Goal: Task Accomplishment & Management: Manage account settings

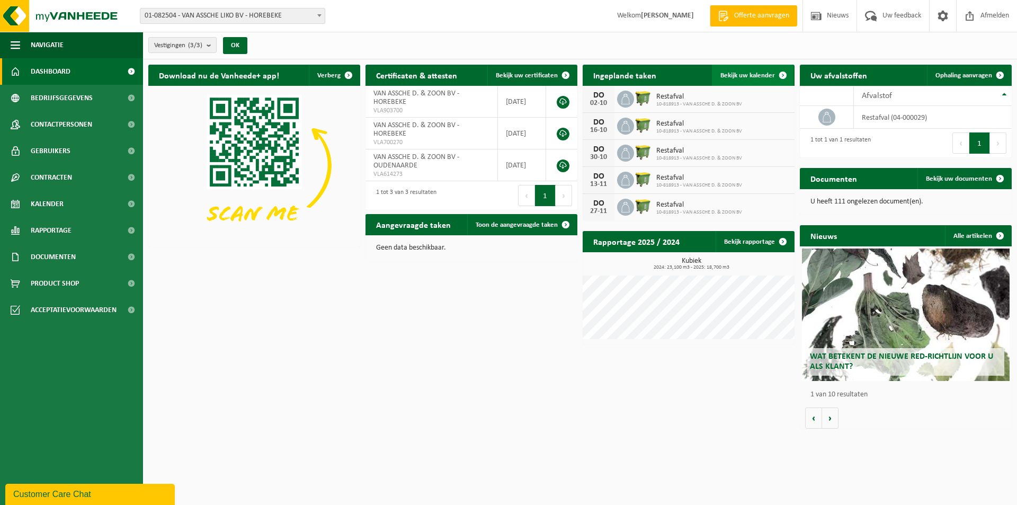
click at [769, 76] on span "Bekijk uw kalender" at bounding box center [747, 75] width 55 height 7
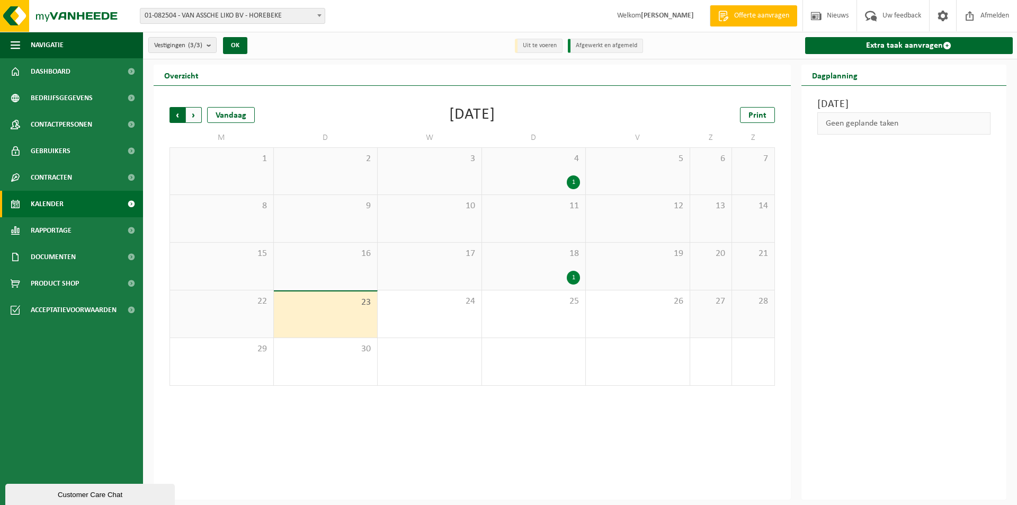
click at [199, 116] on span "Volgende" at bounding box center [194, 115] width 16 height 16
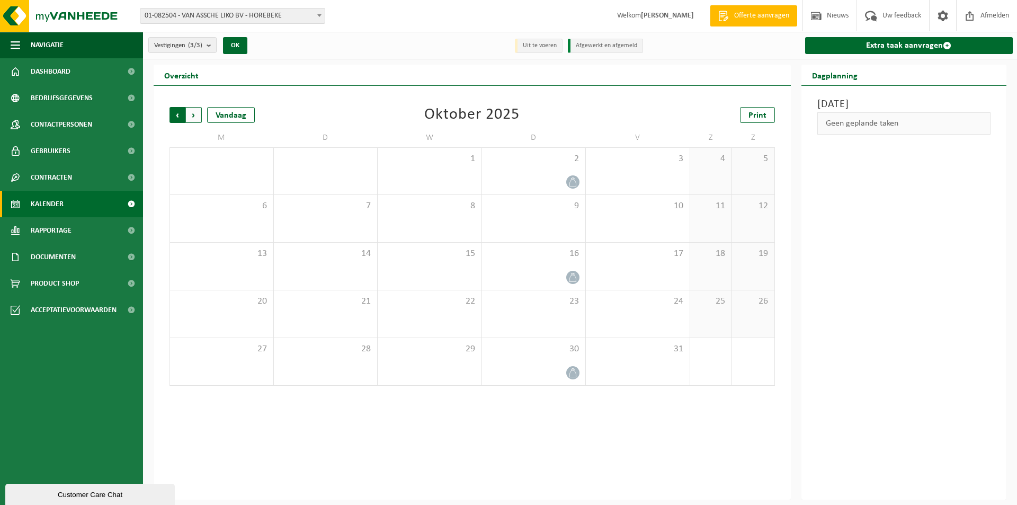
click at [195, 117] on span "Volgende" at bounding box center [194, 115] width 16 height 16
click at [174, 115] on span "Vorige" at bounding box center [178, 115] width 16 height 16
click at [175, 113] on span "Vorige" at bounding box center [178, 115] width 16 height 16
click at [534, 344] on span "30" at bounding box center [533, 349] width 93 height 12
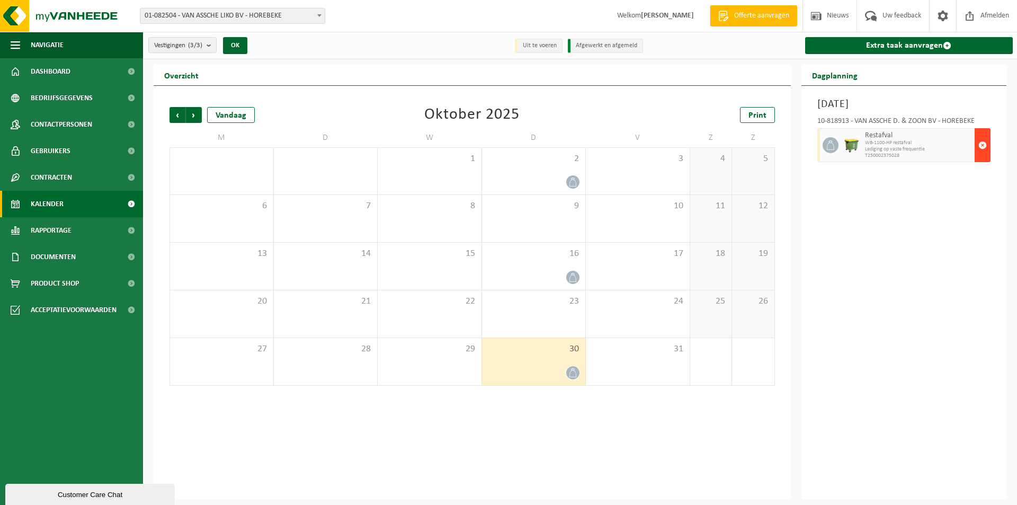
click at [985, 153] on span "button" at bounding box center [982, 145] width 8 height 21
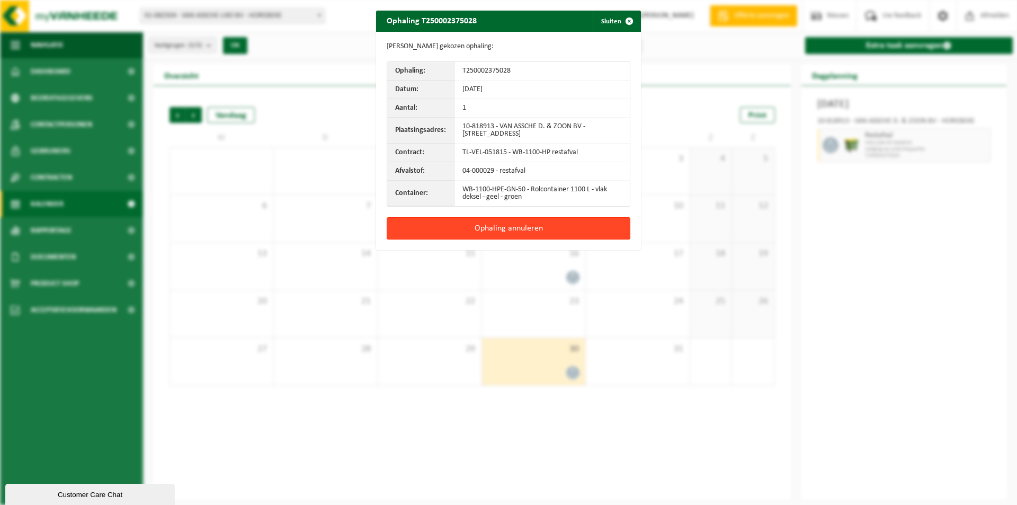
click at [515, 226] on button "Ophaling annuleren" at bounding box center [509, 228] width 244 height 22
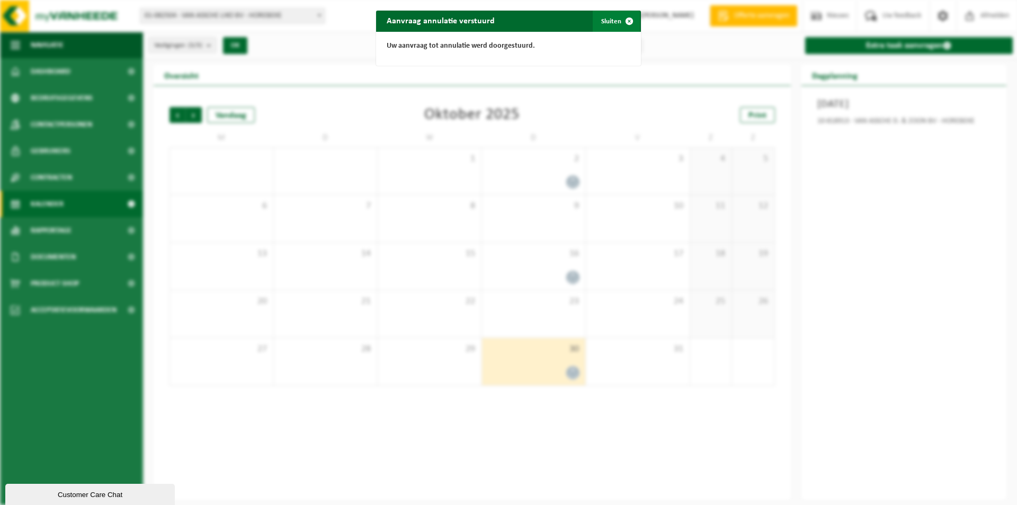
click at [619, 21] on span "button" at bounding box center [629, 21] width 21 height 21
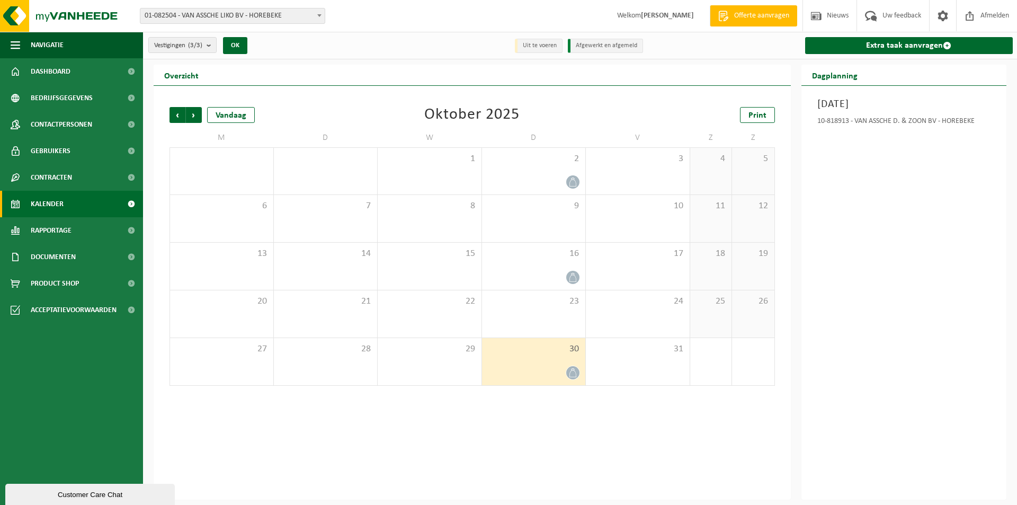
click at [517, 355] on div "30" at bounding box center [534, 361] width 104 height 47
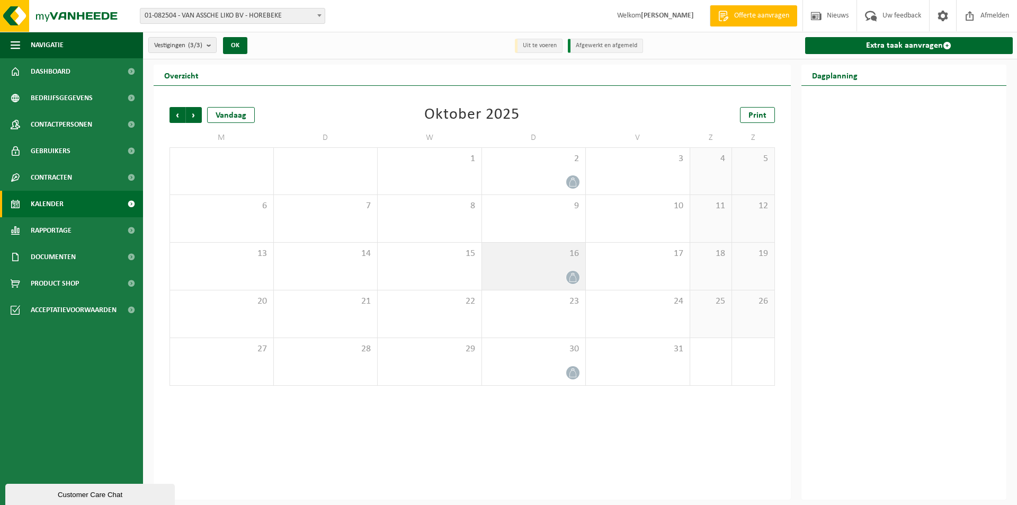
click at [547, 254] on span "16" at bounding box center [533, 254] width 93 height 12
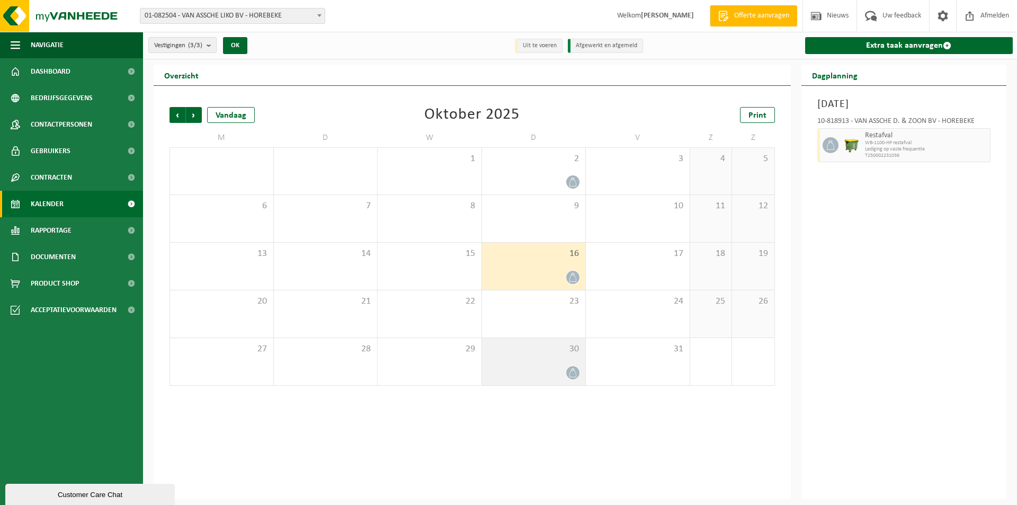
click at [536, 376] on div at bounding box center [533, 373] width 93 height 14
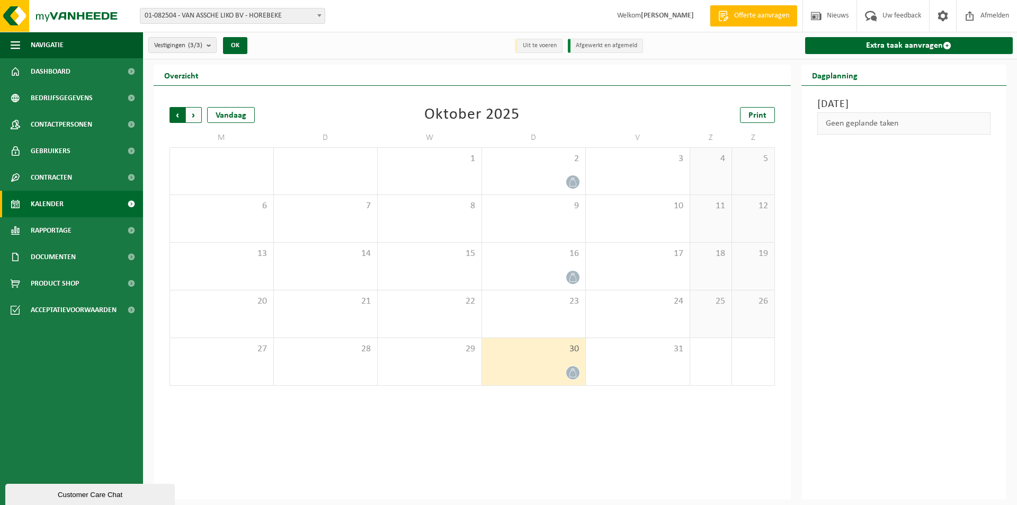
click at [197, 120] on span "Volgende" at bounding box center [194, 115] width 16 height 16
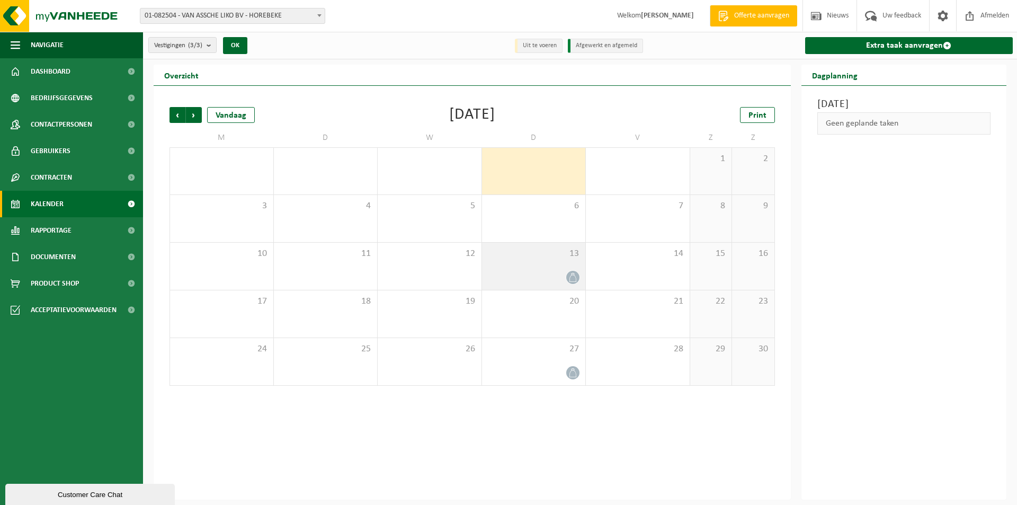
click at [533, 260] on div "13" at bounding box center [534, 266] width 104 height 47
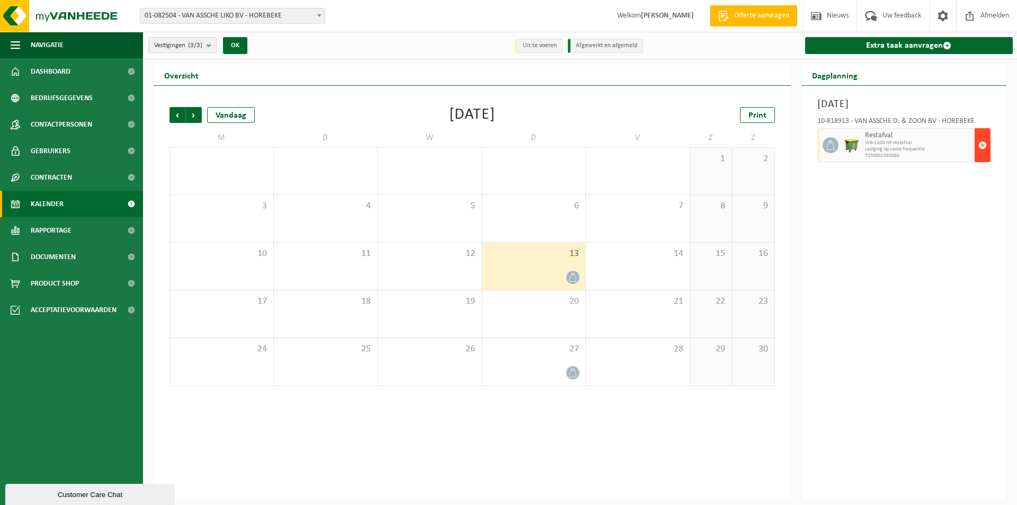
click at [988, 148] on button "button" at bounding box center [983, 145] width 16 height 34
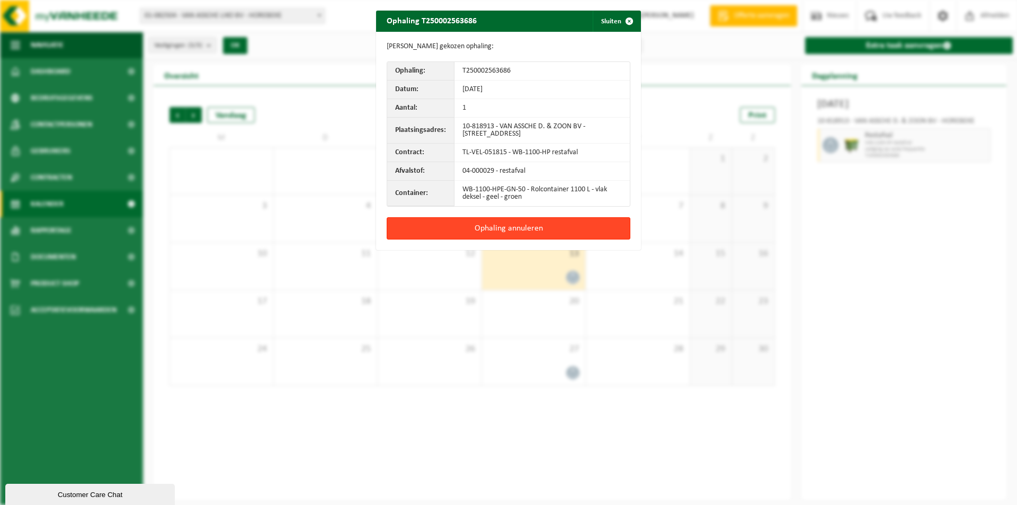
click at [529, 228] on button "Ophaling annuleren" at bounding box center [509, 228] width 244 height 22
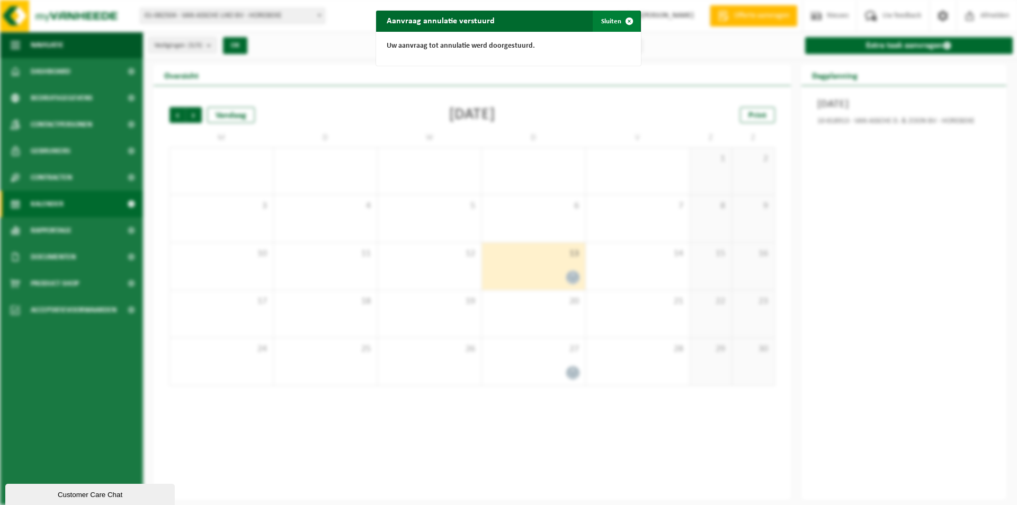
click at [612, 24] on button "Sluiten" at bounding box center [616, 21] width 47 height 21
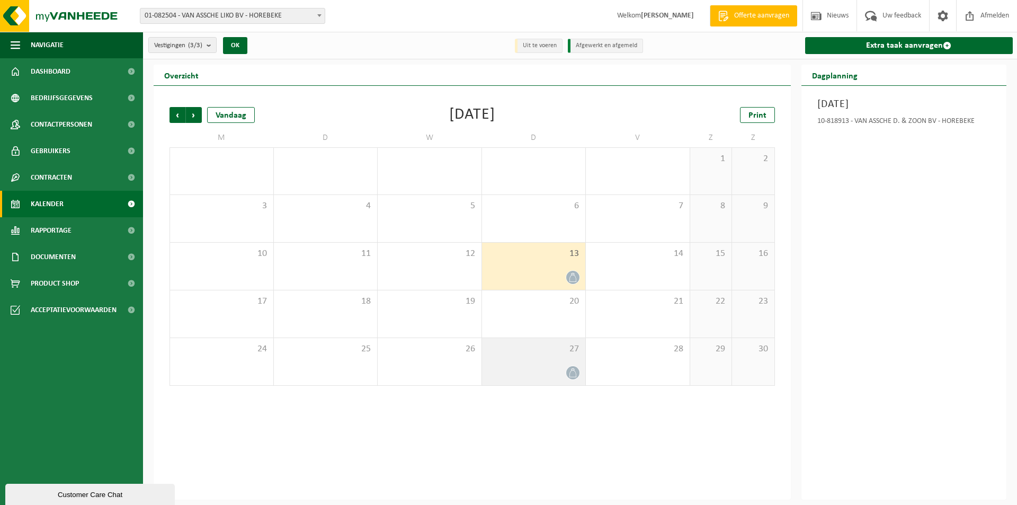
click at [532, 363] on div "27" at bounding box center [534, 361] width 104 height 47
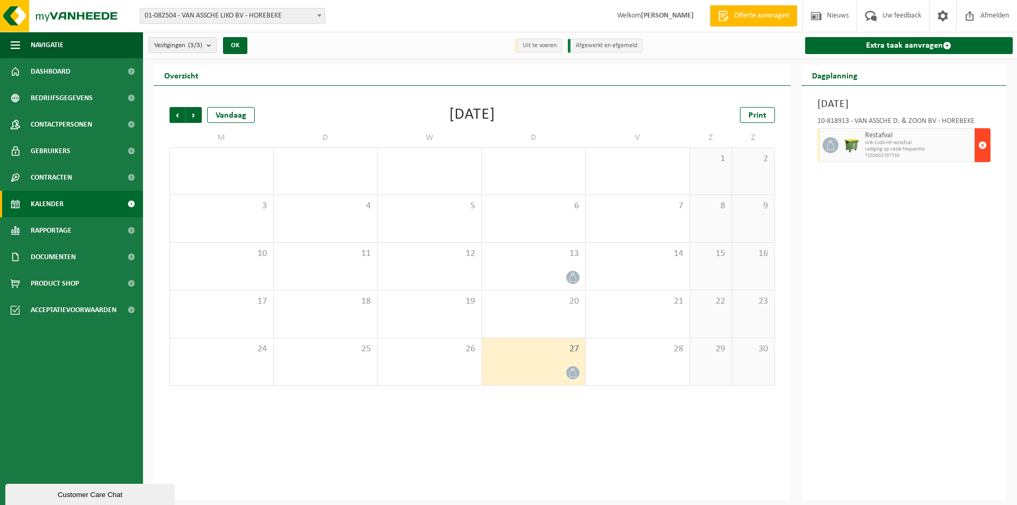
click at [982, 146] on span "button" at bounding box center [982, 145] width 8 height 21
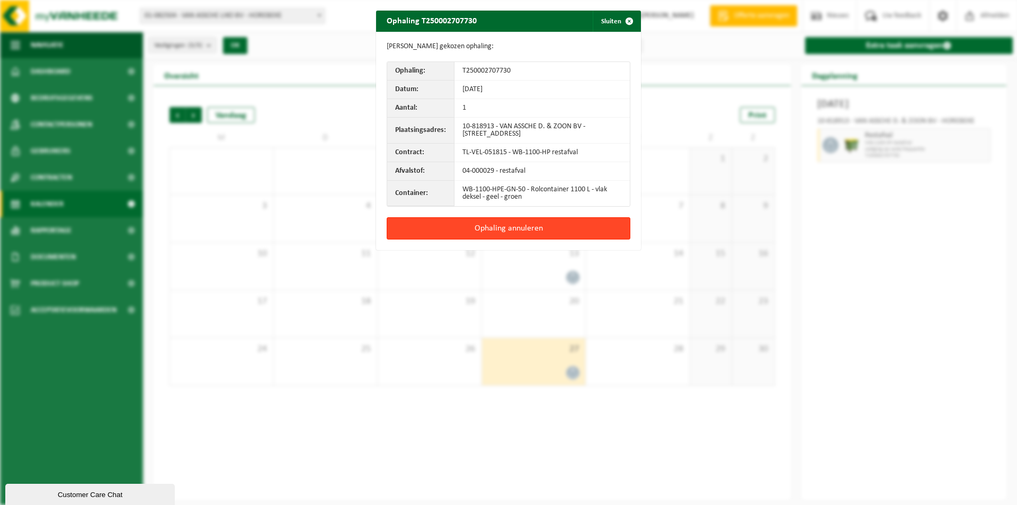
click at [528, 225] on button "Ophaling annuleren" at bounding box center [509, 228] width 244 height 22
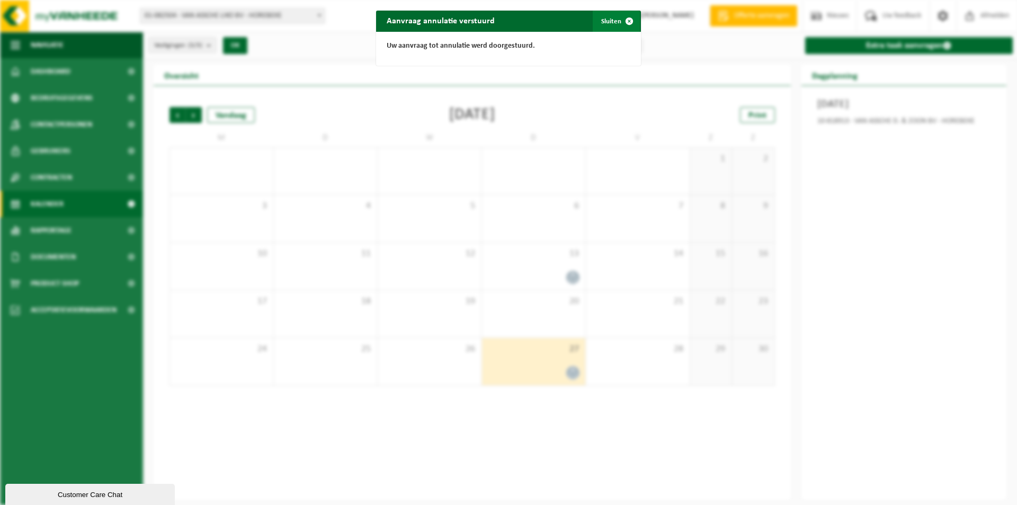
click at [611, 23] on button "Sluiten" at bounding box center [616, 21] width 47 height 21
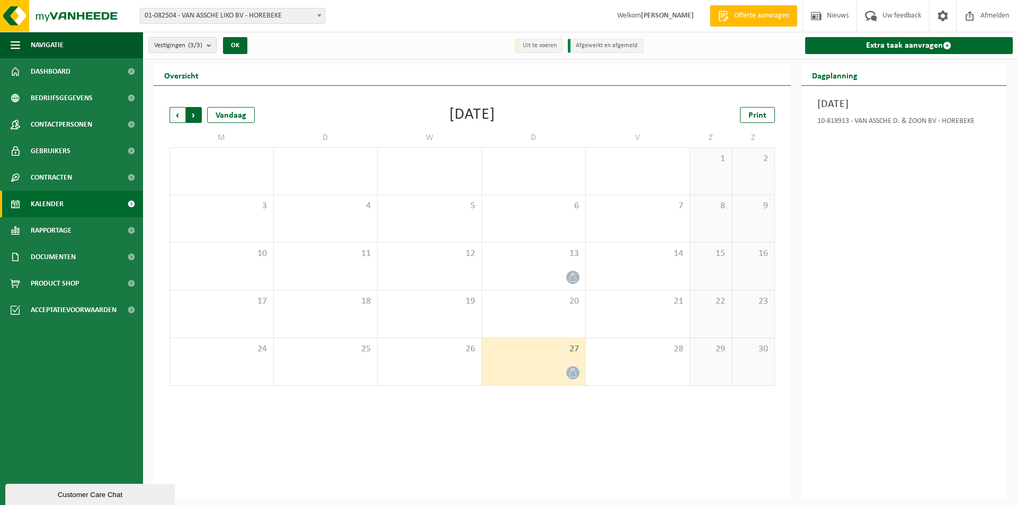
click at [177, 117] on span "Vorige" at bounding box center [178, 115] width 16 height 16
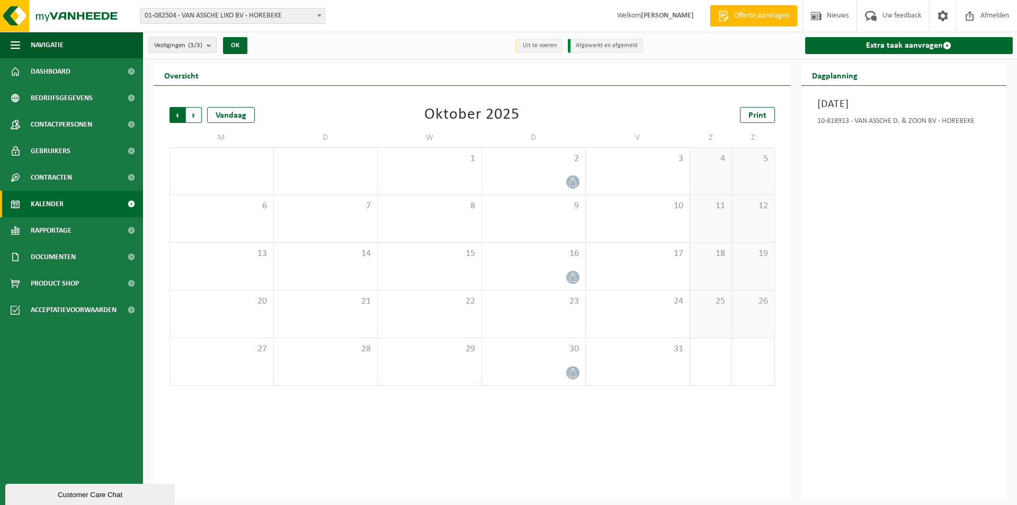
click at [198, 118] on span "Volgende" at bounding box center [194, 115] width 16 height 16
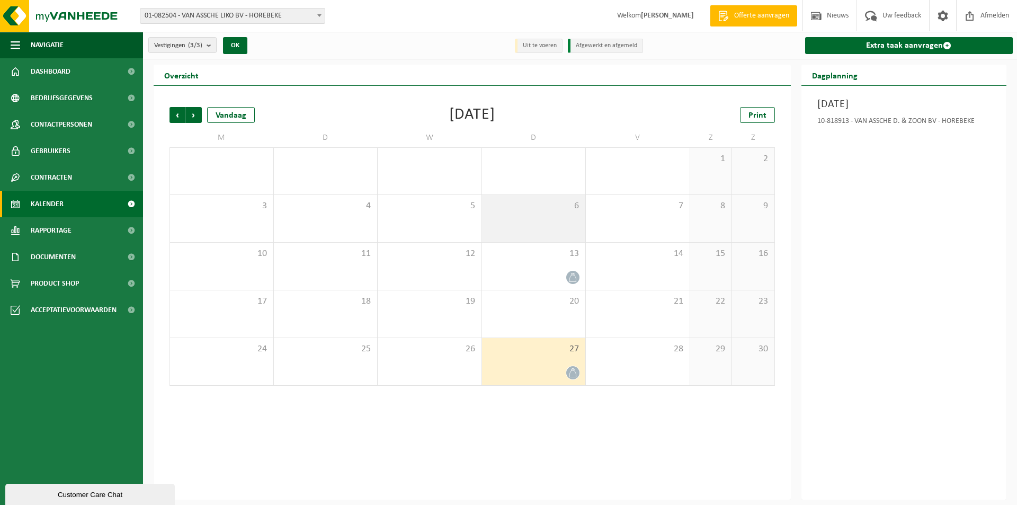
click at [544, 219] on div "6" at bounding box center [534, 218] width 104 height 47
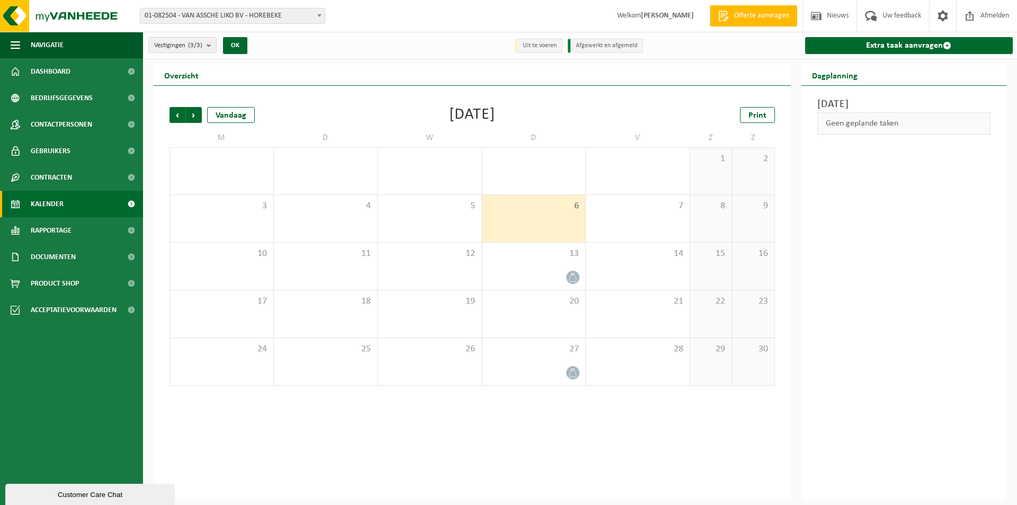
click at [885, 125] on div "Geen geplande taken" at bounding box center [904, 123] width 174 height 22
click at [902, 45] on link "Extra taak aanvragen" at bounding box center [909, 45] width 208 height 17
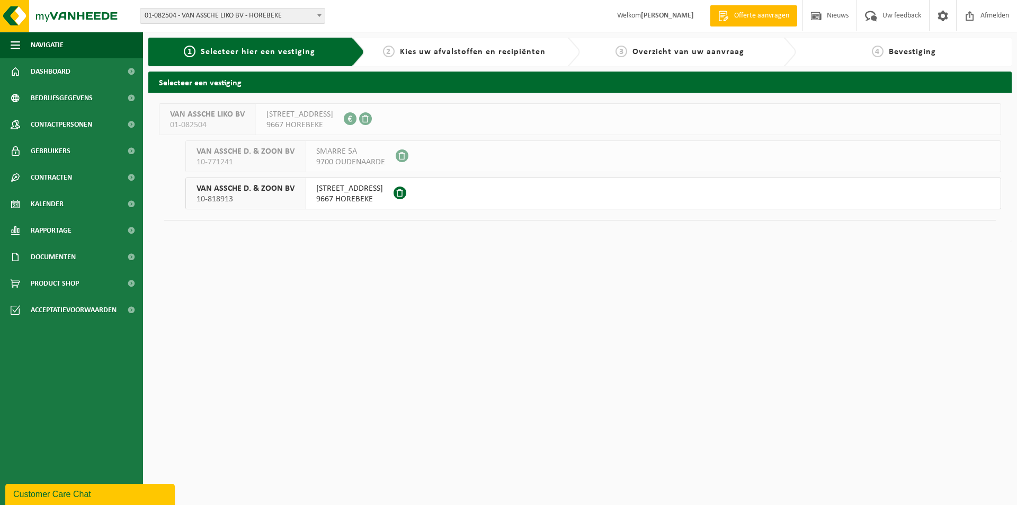
click at [326, 196] on span "9667 HOREBEKE" at bounding box center [349, 199] width 67 height 11
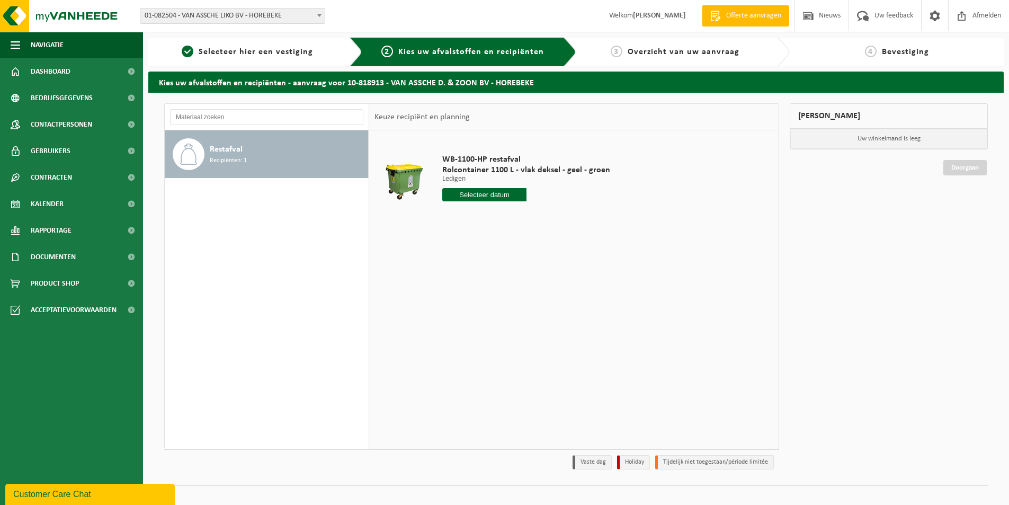
click at [486, 197] on input "text" at bounding box center [484, 194] width 84 height 13
click at [563, 219] on icon at bounding box center [562, 218] width 17 height 17
click at [649, 189] on td "WB-1100-HP restafval Rolcontainer 1100 L - vlak deksel - geel - groen Ledigen L…" at bounding box center [603, 181] width 339 height 90
click at [222, 54] on span "Selecteer hier een vestiging" at bounding box center [256, 52] width 114 height 8
click at [63, 20] on img at bounding box center [63, 16] width 127 height 32
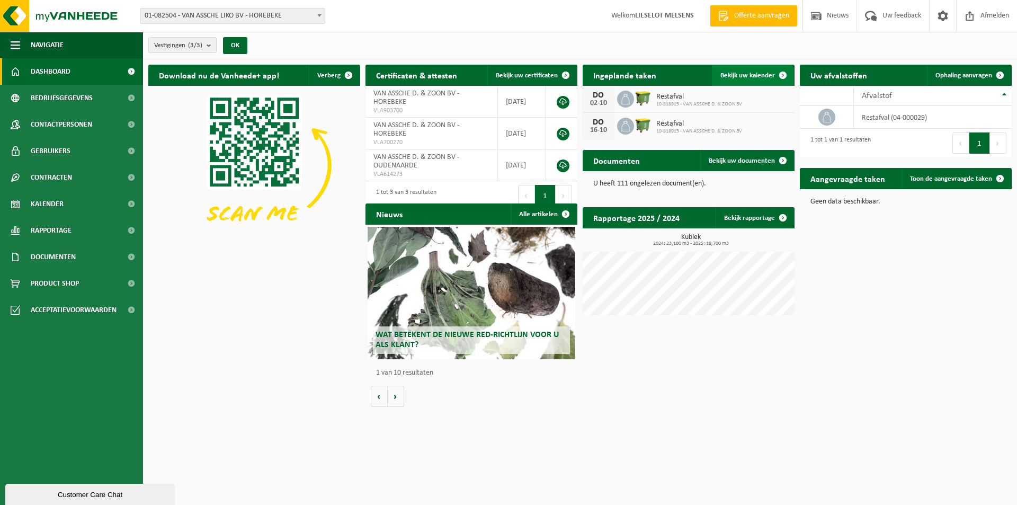
click at [751, 72] on span "Bekijk uw kalender" at bounding box center [747, 75] width 55 height 7
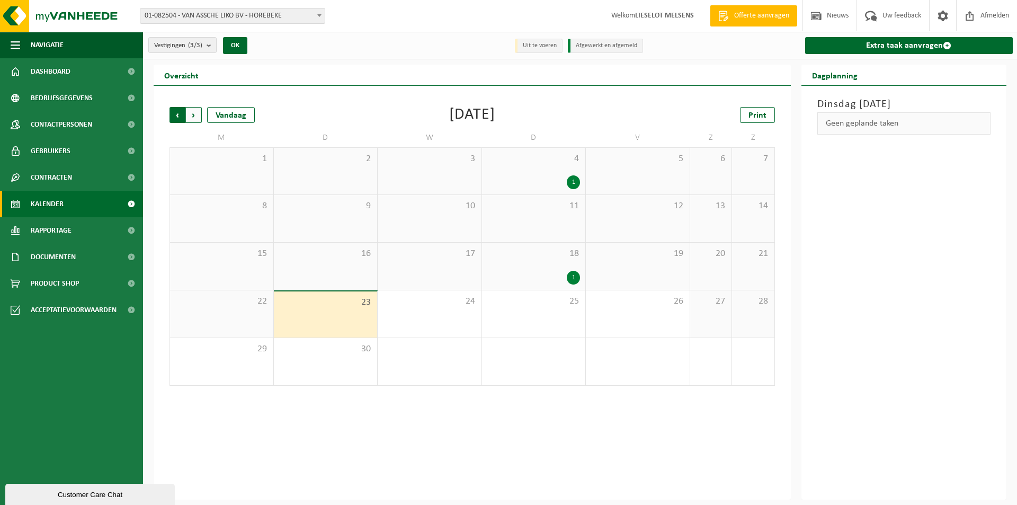
click at [197, 113] on span "Volgende" at bounding box center [194, 115] width 16 height 16
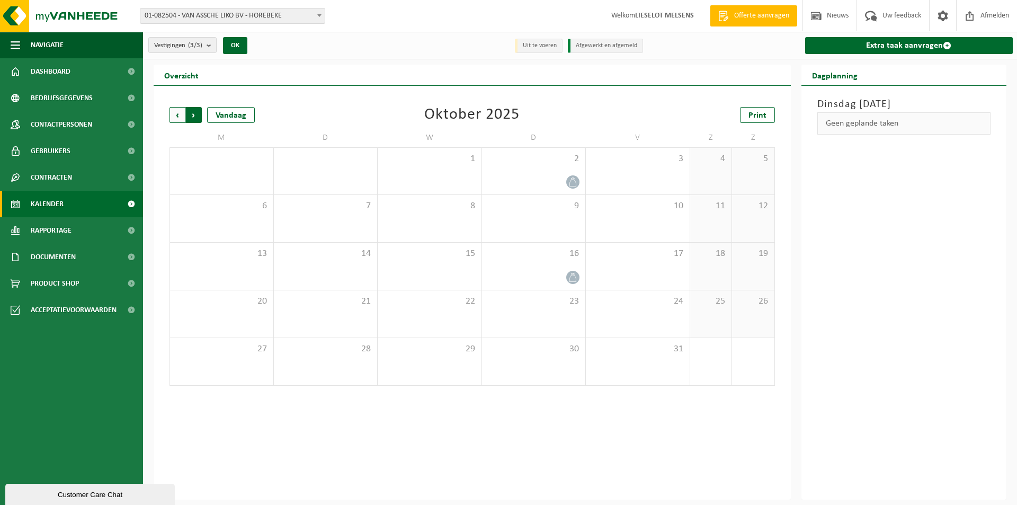
click at [180, 112] on span "Vorige" at bounding box center [178, 115] width 16 height 16
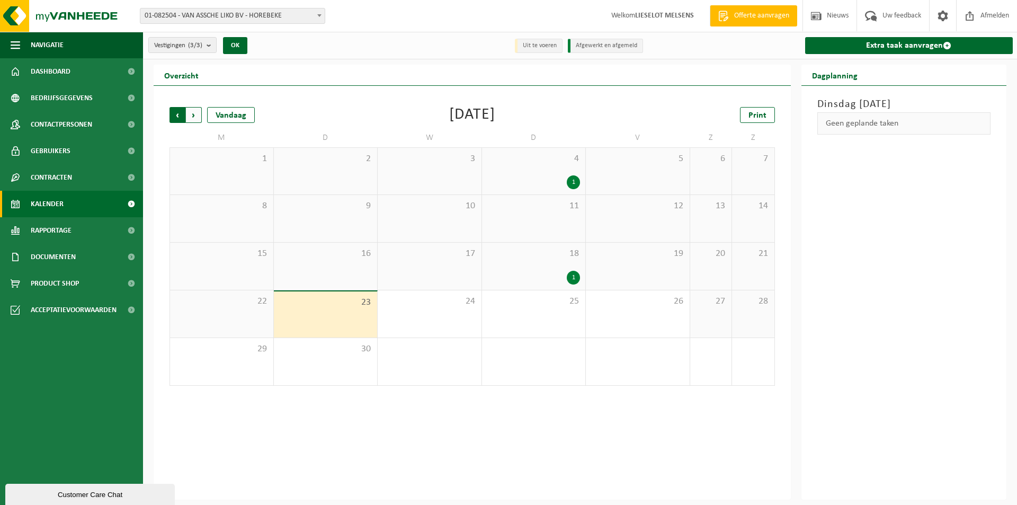
click at [196, 116] on span "Volgende" at bounding box center [194, 115] width 16 height 16
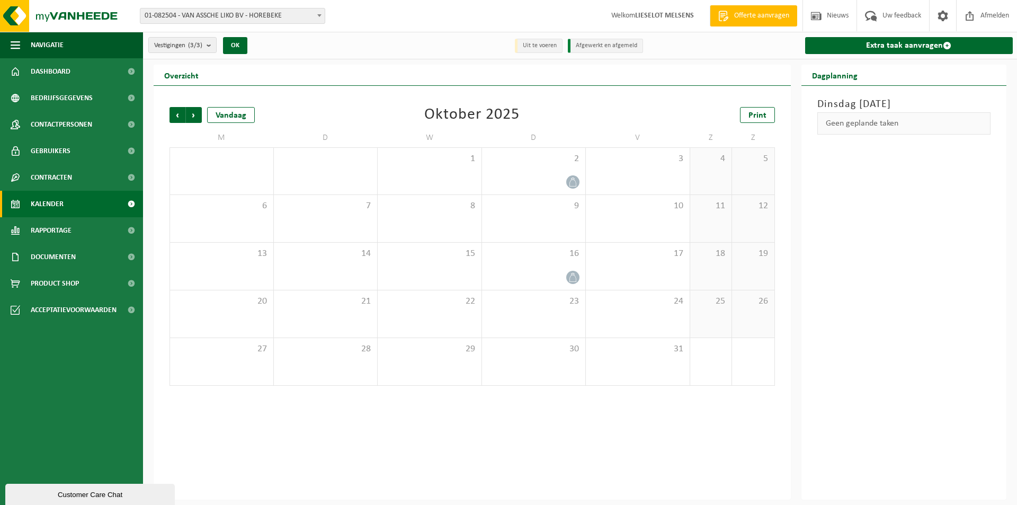
click at [196, 116] on span "Volgende" at bounding box center [194, 115] width 16 height 16
click at [985, 16] on span "Afmelden" at bounding box center [995, 15] width 34 height 31
